Goal: Transaction & Acquisition: Subscribe to service/newsletter

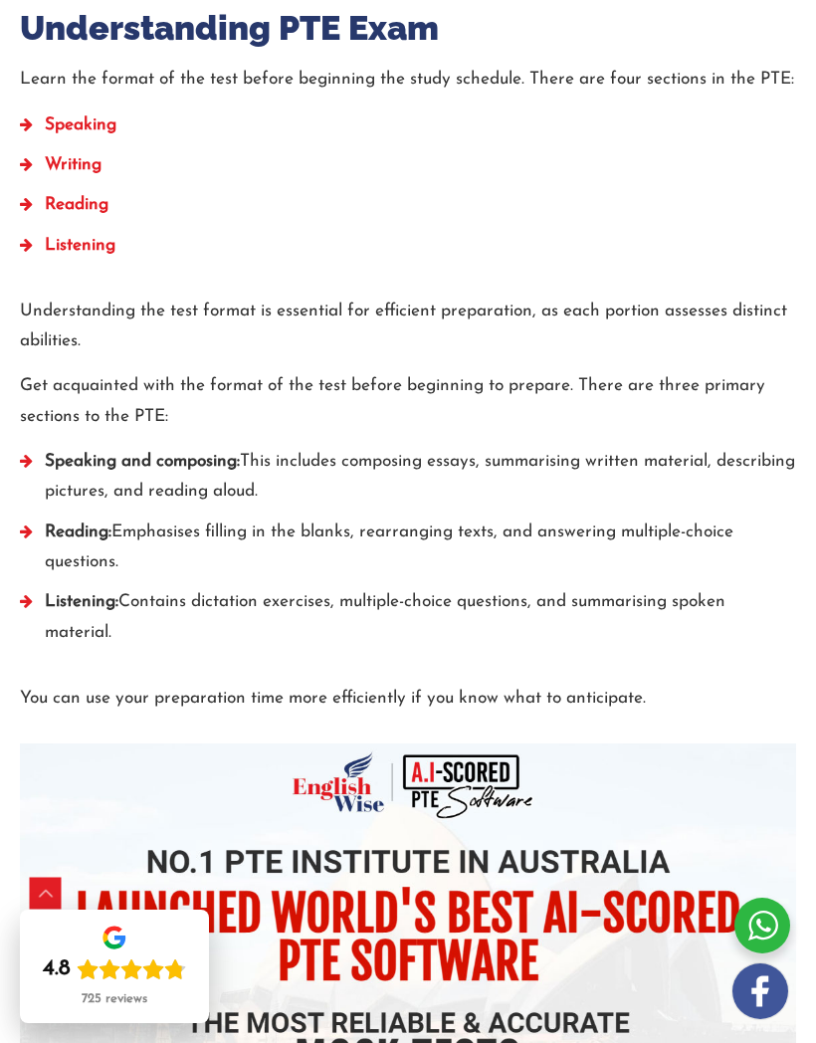
scroll to position [995, 0]
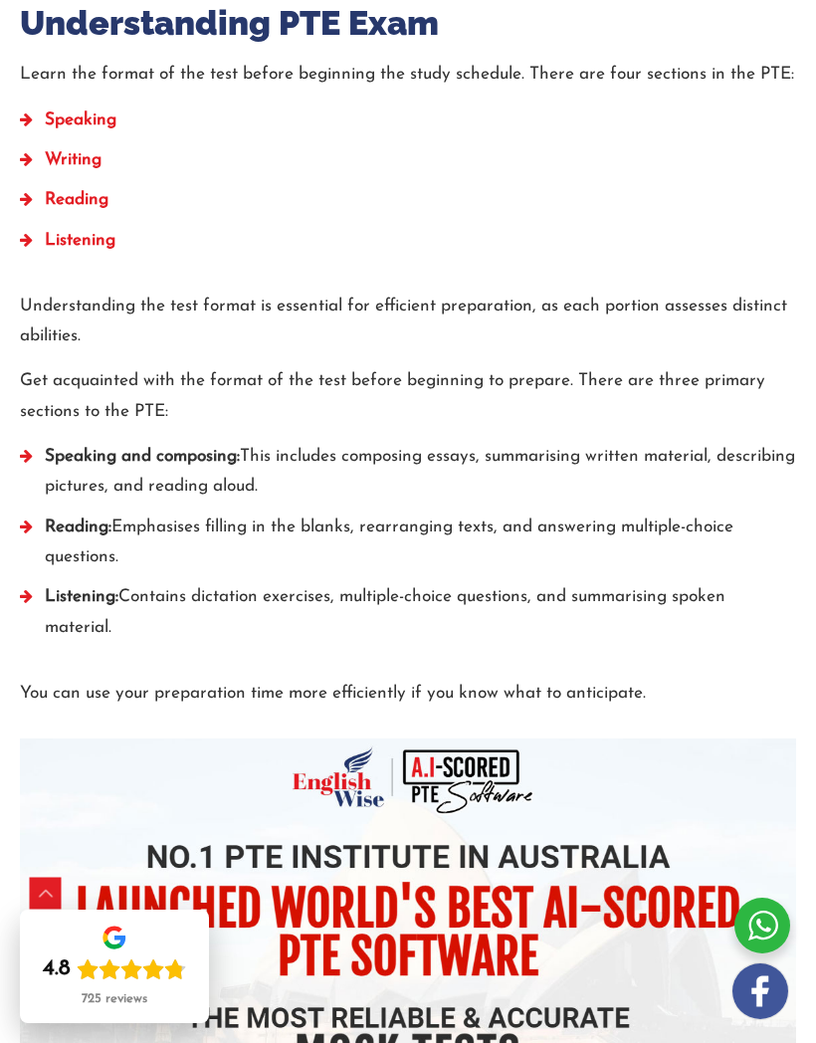
click at [117, 919] on img at bounding box center [408, 994] width 776 height 513
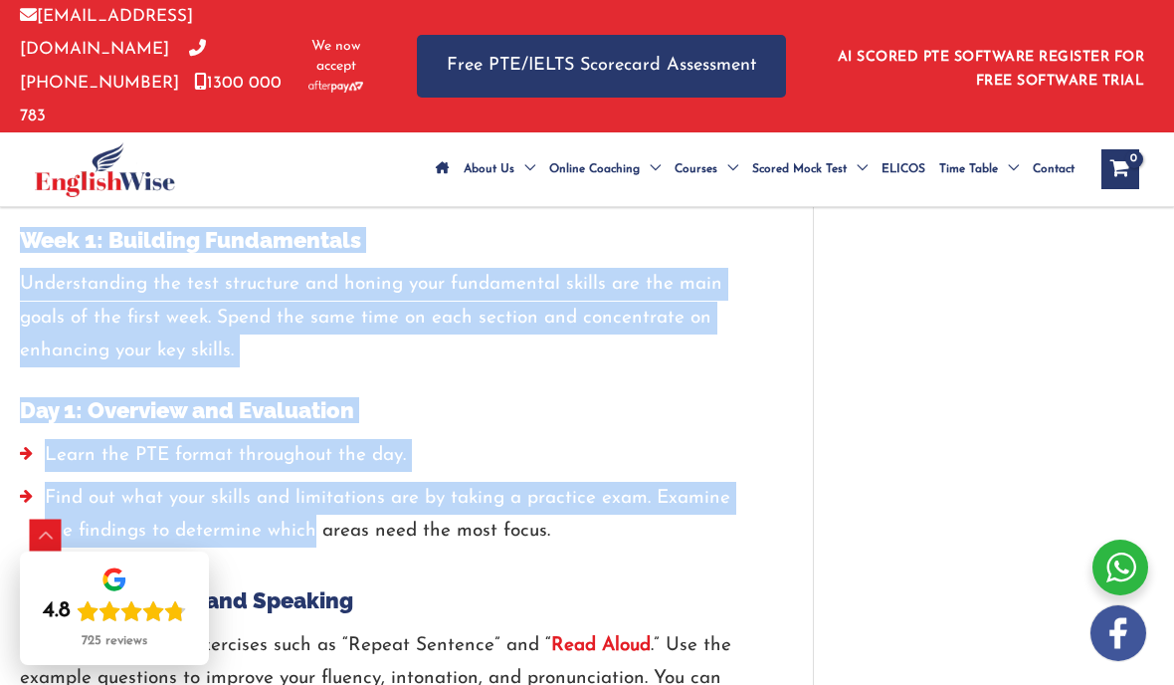
scroll to position [2244, 0]
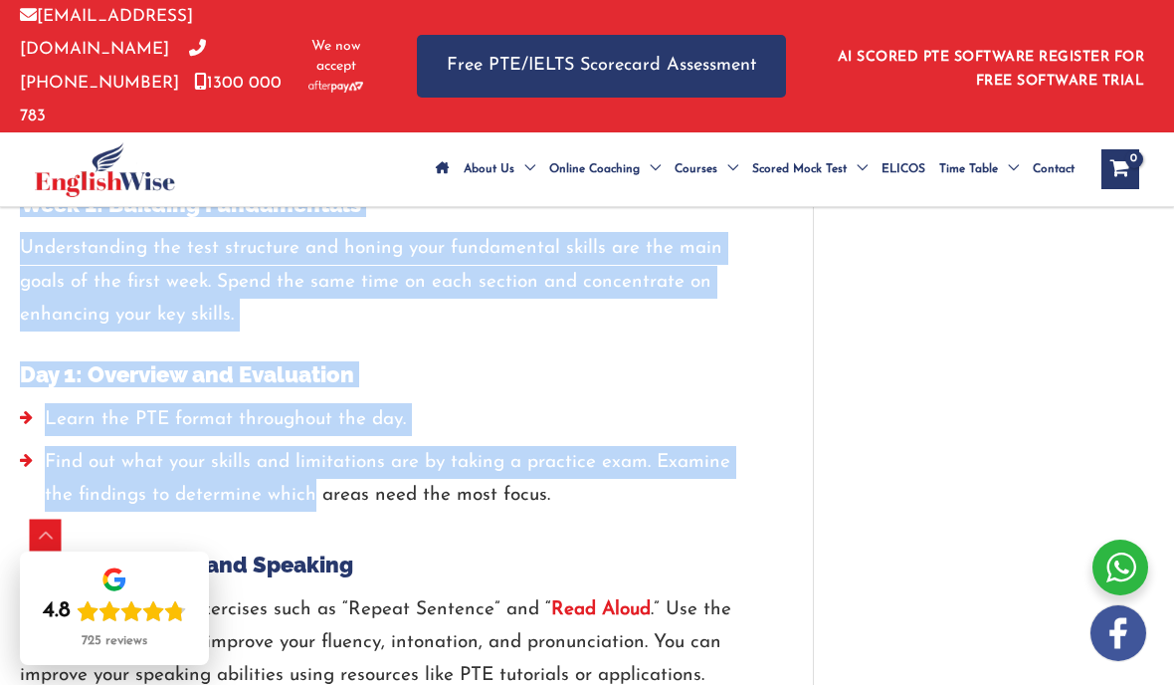
click at [815, 452] on div "How to Prepare for PTE in 2 Weeks? Full Study Plan / PTE / By englishwise / Jan…" at bounding box center [587, 658] width 1174 height 5319
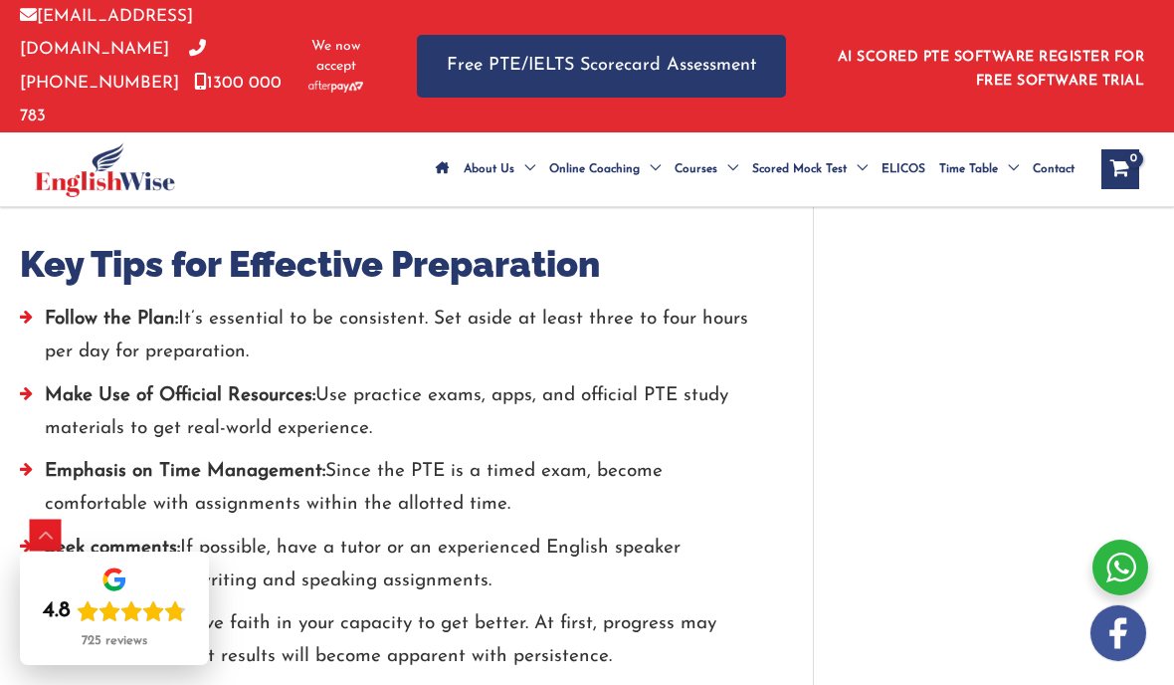
scroll to position [4423, 0]
click at [92, 287] on div at bounding box center [386, 294] width 733 height 15
click at [78, 240] on h2 "Key Tips for Effective Preparation" at bounding box center [386, 263] width 733 height 47
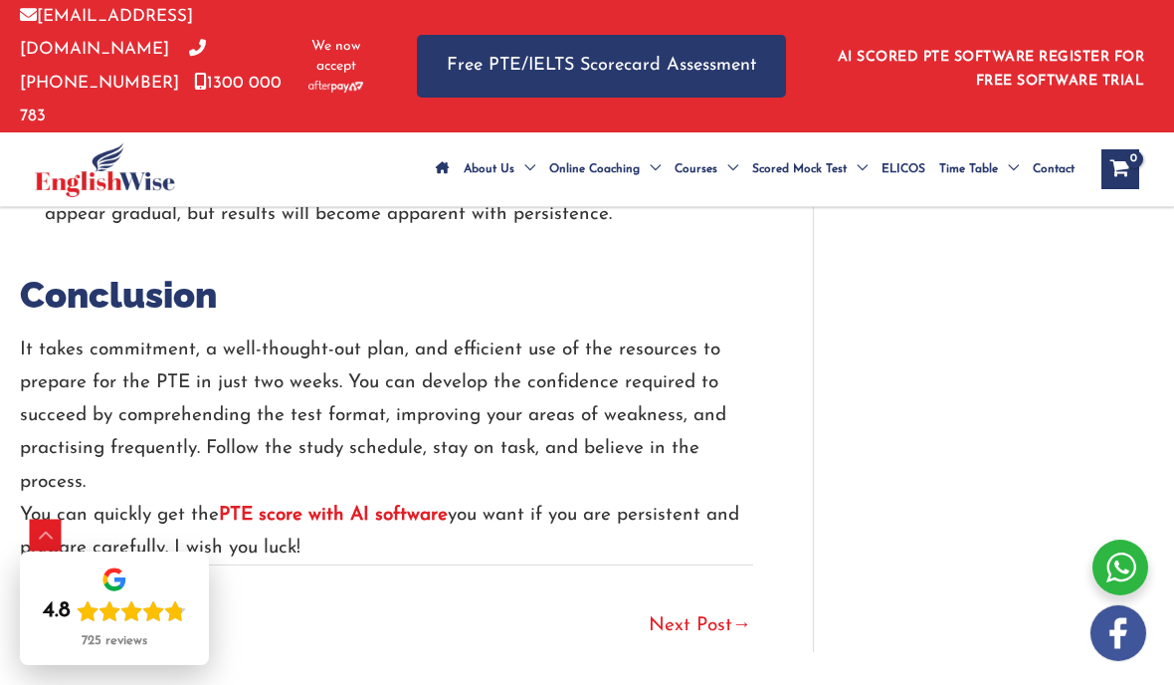
scroll to position [4872, 0]
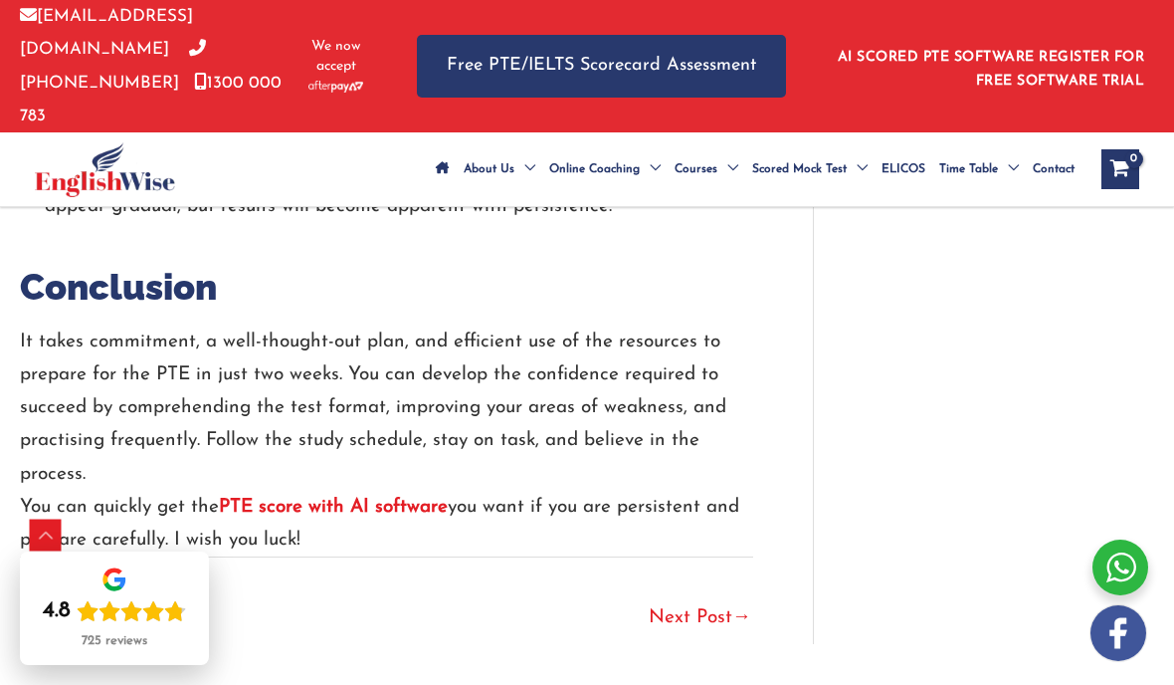
click at [273, 498] on strong "PTE score with AI software" at bounding box center [333, 507] width 229 height 19
click at [258, 498] on strong "PTE score with AI software" at bounding box center [333, 507] width 229 height 19
click at [246, 498] on strong "PTE score with AI software" at bounding box center [333, 507] width 229 height 19
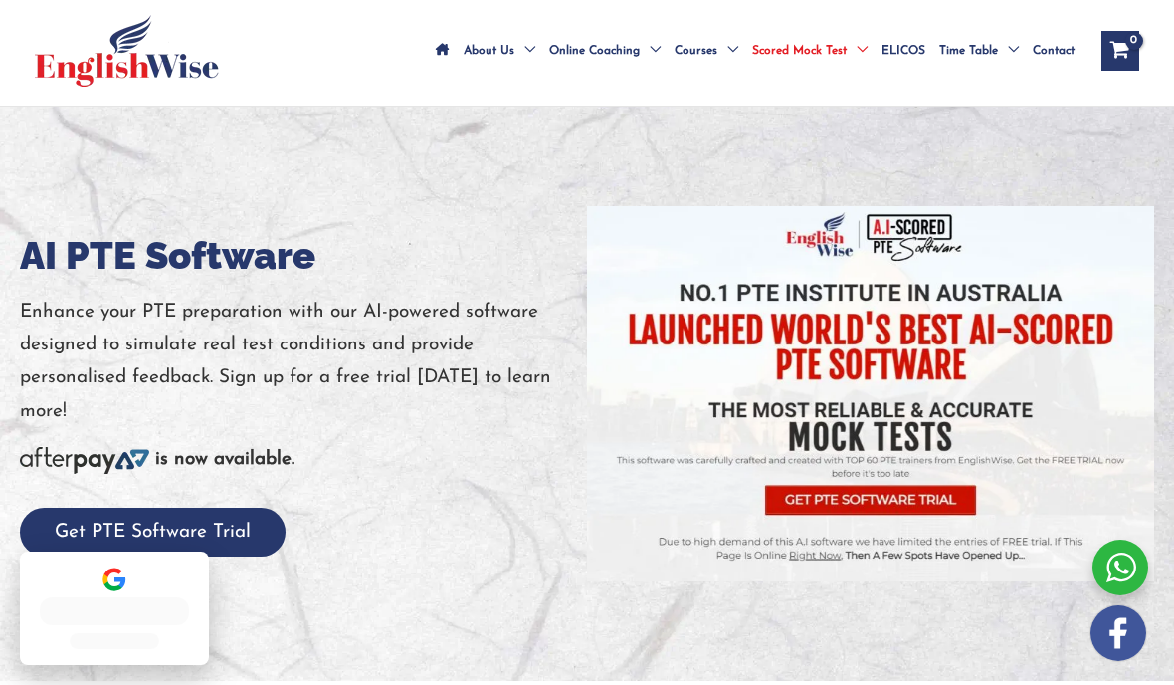
scroll to position [137, 0]
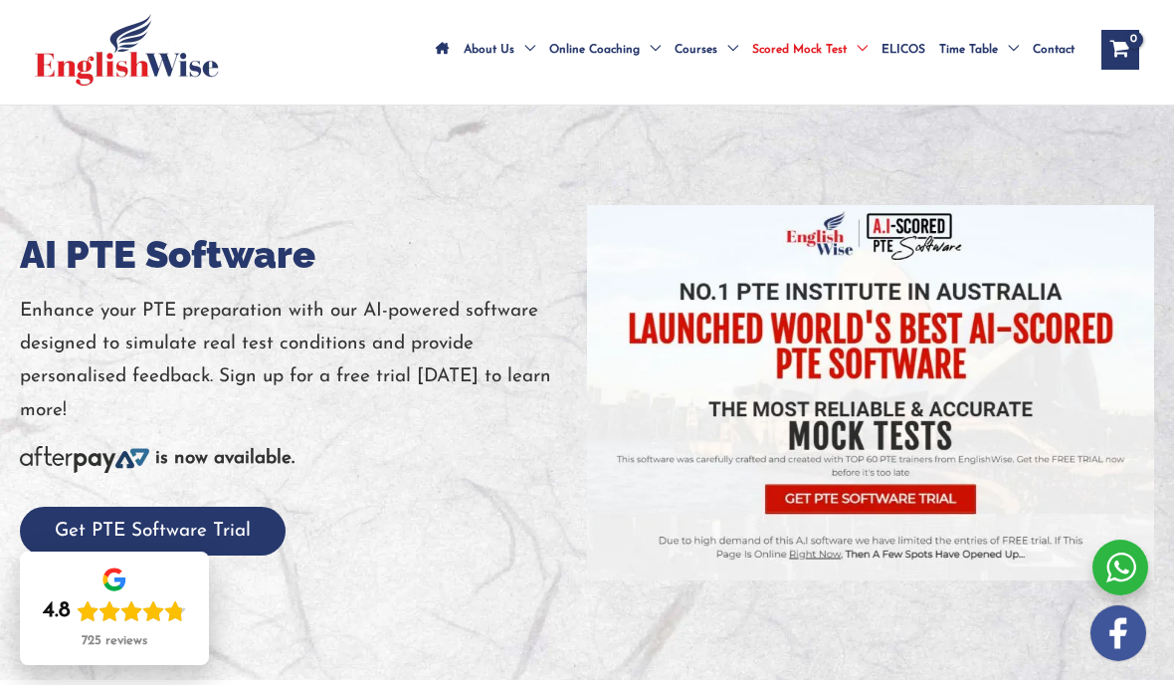
click at [77, 506] on button "Get PTE Software Trial" at bounding box center [153, 530] width 266 height 49
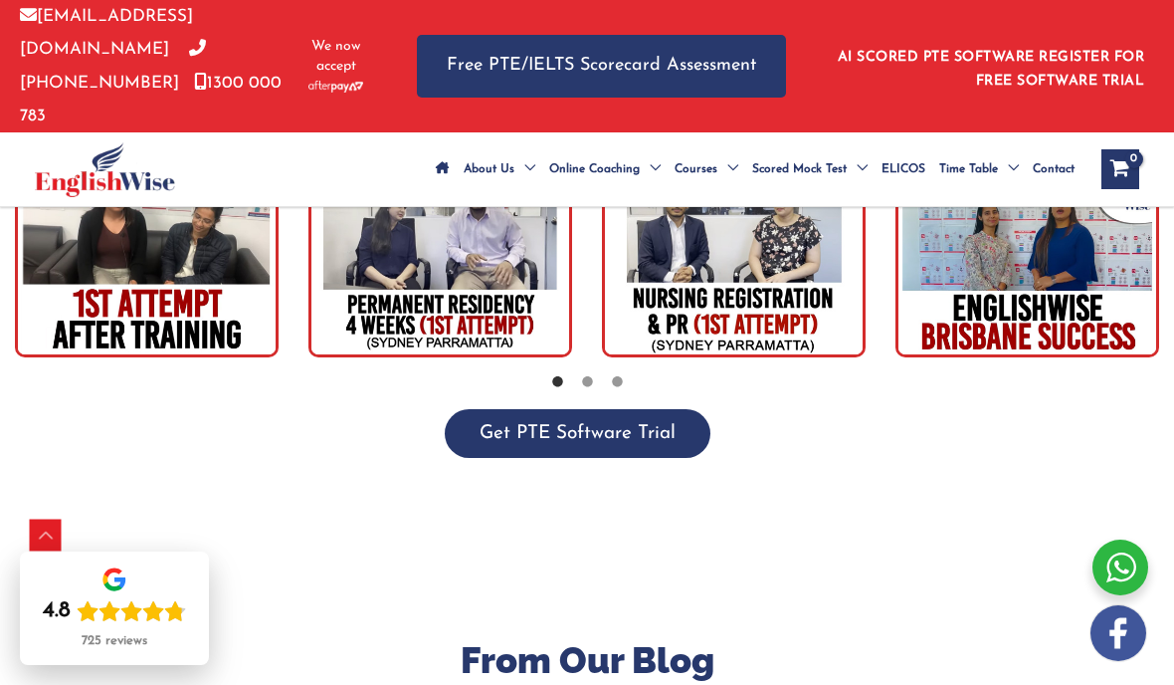
scroll to position [5671, 0]
